Goal: Find specific page/section: Find specific page/section

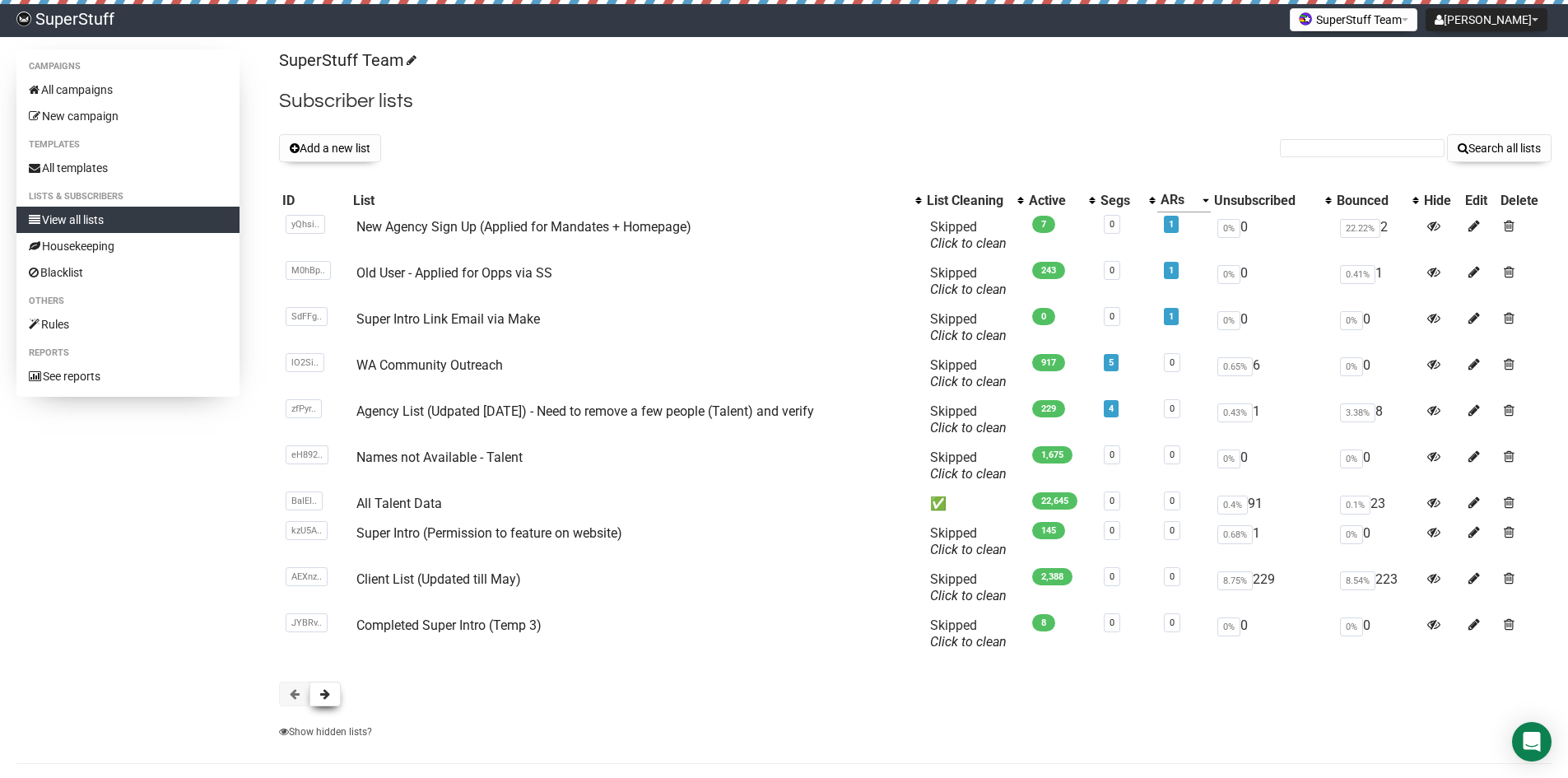
click at [337, 697] on button at bounding box center [325, 694] width 32 height 25
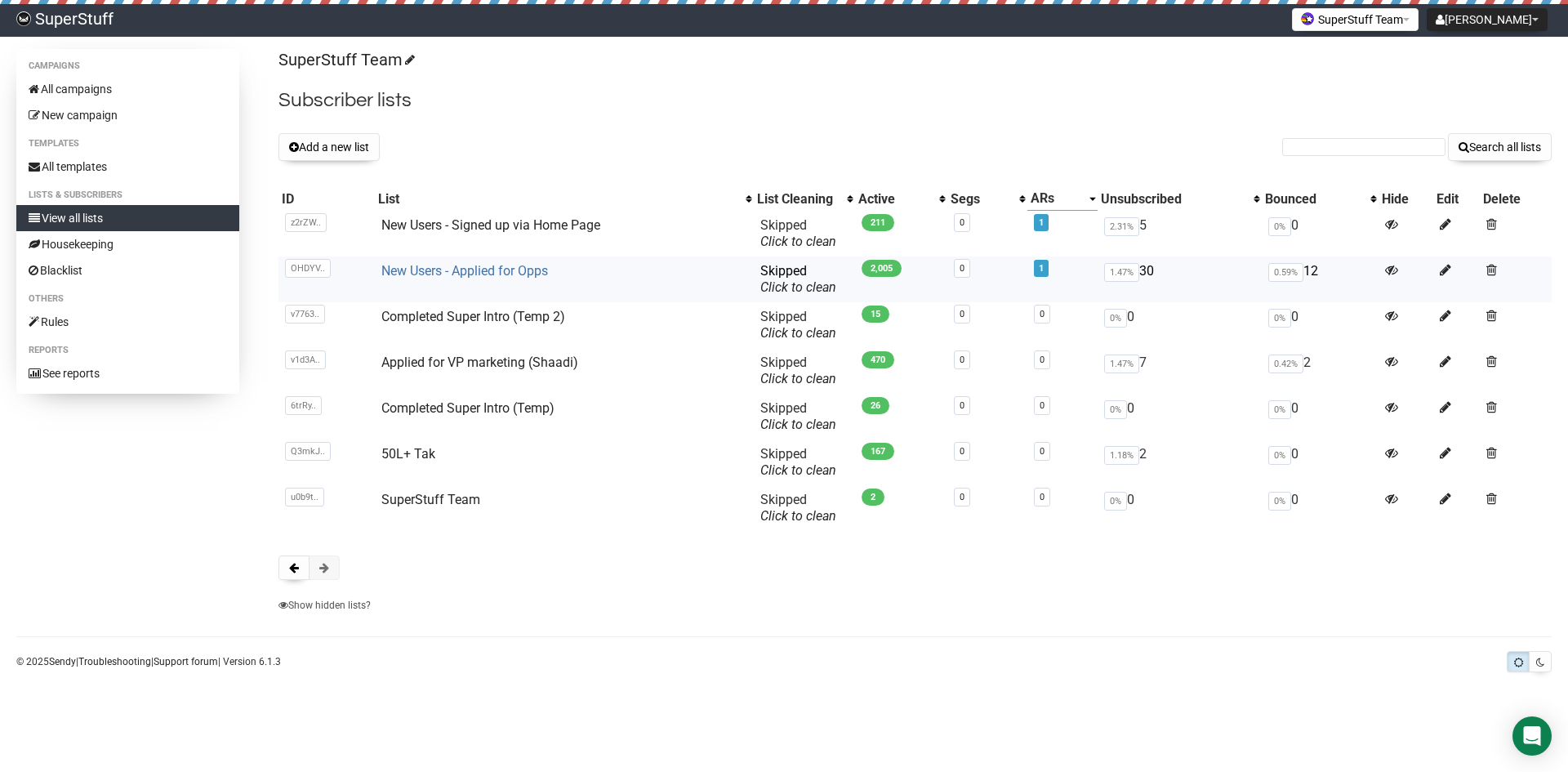
click at [521, 268] on link "New Users - Applied for Opps" at bounding box center [464, 270] width 166 height 16
click at [430, 269] on link "New Users - Applied for Opps" at bounding box center [464, 270] width 166 height 16
